Goal: Navigation & Orientation: Find specific page/section

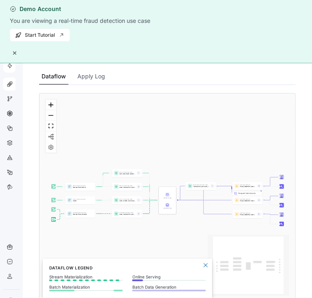
click at [15, 55] on button "button" at bounding box center [15, 53] width 10 height 10
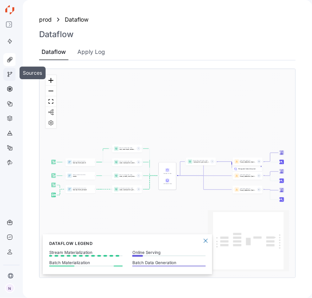
click at [13, 78] on div at bounding box center [9, 74] width 13 height 13
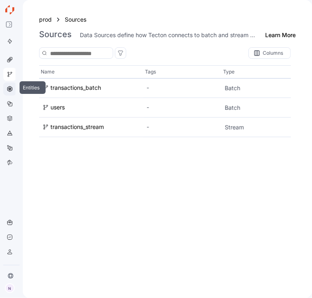
click at [9, 91] on icon at bounding box center [9, 88] width 4 height 5
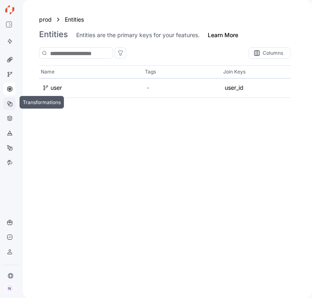
click at [8, 105] on icon at bounding box center [10, 103] width 7 height 7
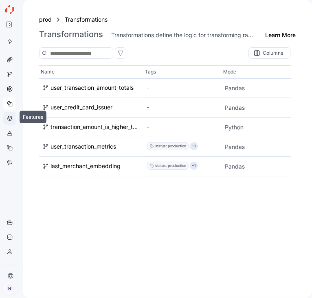
click at [11, 117] on icon at bounding box center [10, 118] width 7 height 7
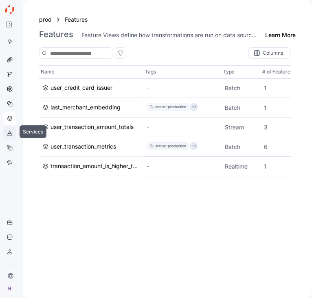
click at [9, 134] on icon at bounding box center [10, 133] width 7 height 7
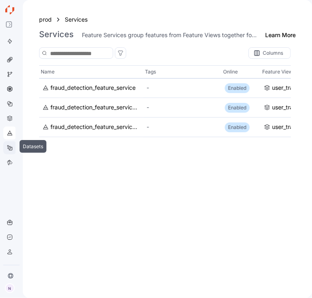
click at [10, 150] on icon at bounding box center [10, 147] width 7 height 7
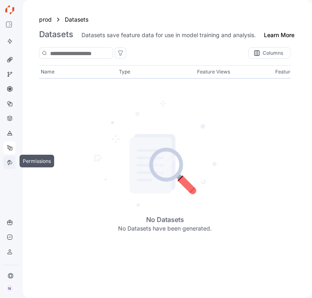
click at [8, 166] on div at bounding box center [9, 162] width 13 height 13
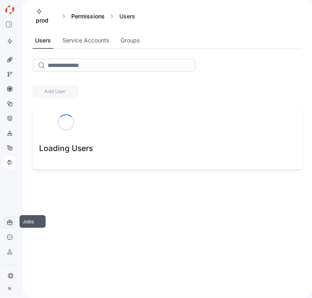
click at [5, 219] on div at bounding box center [9, 222] width 13 height 13
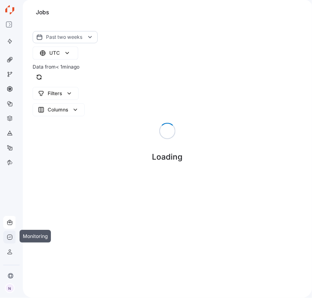
click at [9, 236] on icon at bounding box center [10, 237] width 7 height 7
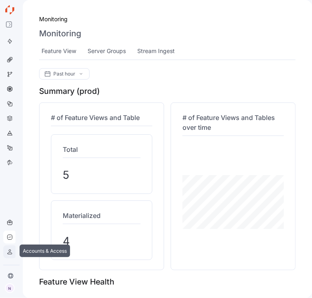
click at [10, 249] on icon at bounding box center [10, 251] width 7 height 7
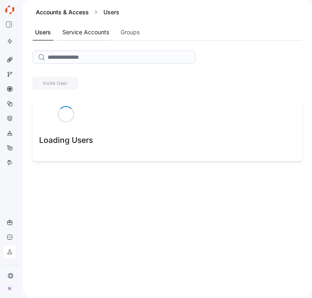
click at [97, 25] on div "Service Accounts" at bounding box center [86, 32] width 52 height 16
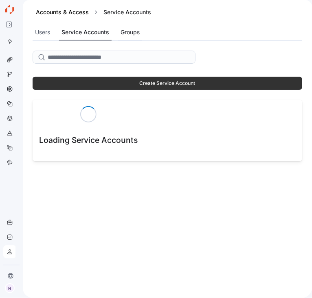
click at [125, 35] on div "Groups" at bounding box center [130, 32] width 19 height 9
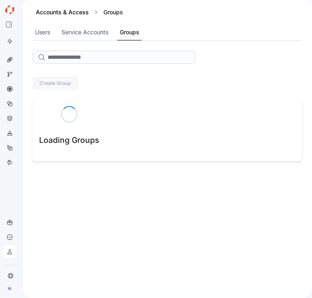
click at [11, 270] on div "N" at bounding box center [10, 281] width 15 height 26
click at [10, 276] on icon at bounding box center [10, 275] width 7 height 7
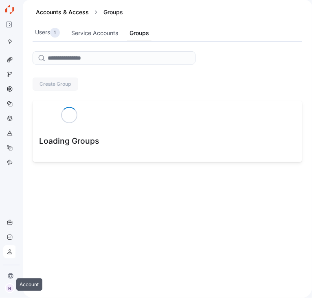
click at [11, 284] on div "N" at bounding box center [10, 288] width 10 height 10
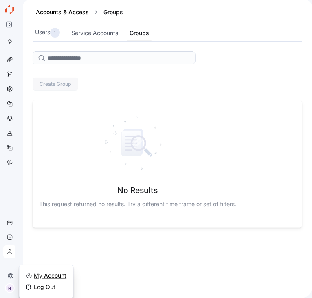
click at [45, 274] on div "My Account" at bounding box center [50, 276] width 33 height 8
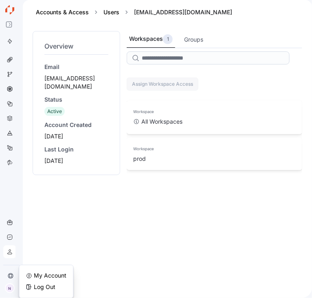
click at [151, 39] on div "Workspaces 1" at bounding box center [151, 39] width 44 height 10
click at [192, 42] on div "Groups" at bounding box center [193, 39] width 19 height 9
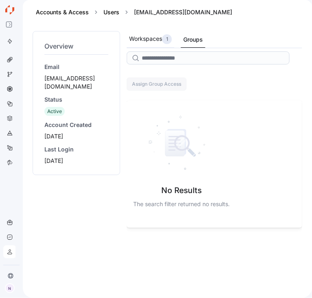
click at [157, 44] on div "Workspaces 1" at bounding box center [150, 39] width 43 height 10
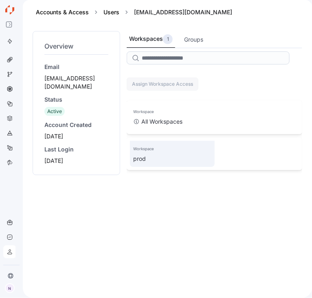
click at [143, 153] on div "prod" at bounding box center [172, 158] width 84 height 16
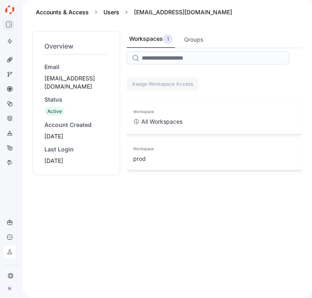
click at [9, 29] on div at bounding box center [9, 24] width 16 height 11
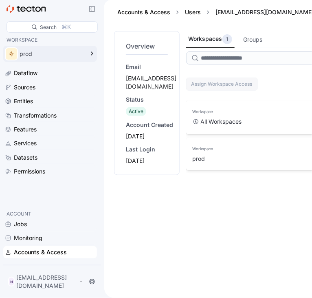
click at [19, 51] on div "prod" at bounding box center [44, 54] width 82 height 16
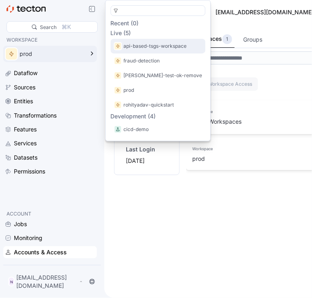
click at [143, 43] on p "api-based-tsgs-workspace" at bounding box center [155, 46] width 63 height 8
